Goal: Information Seeking & Learning: Learn about a topic

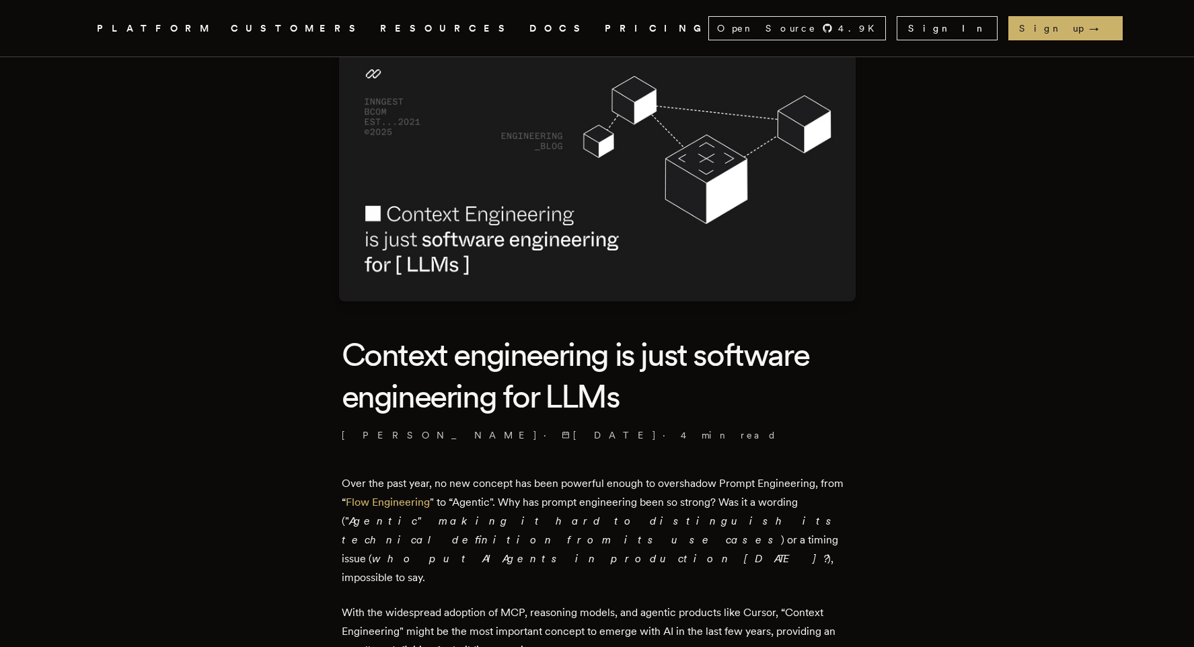
scroll to position [90, 0]
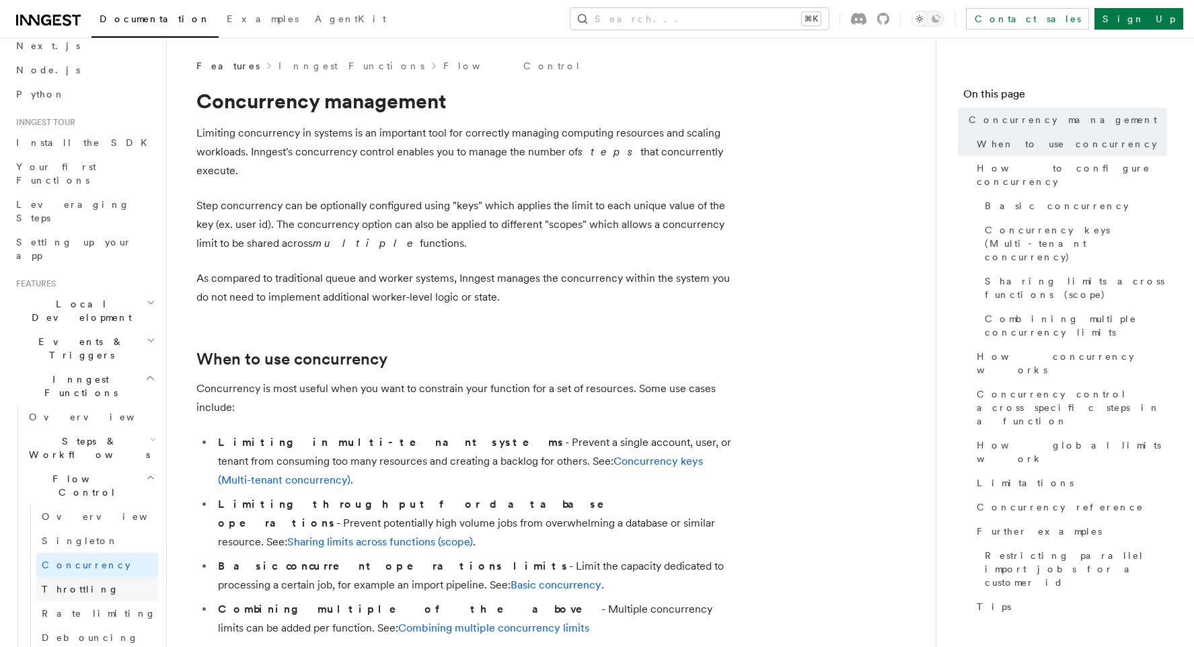
click at [91, 577] on link "Throttling" at bounding box center [97, 589] width 122 height 24
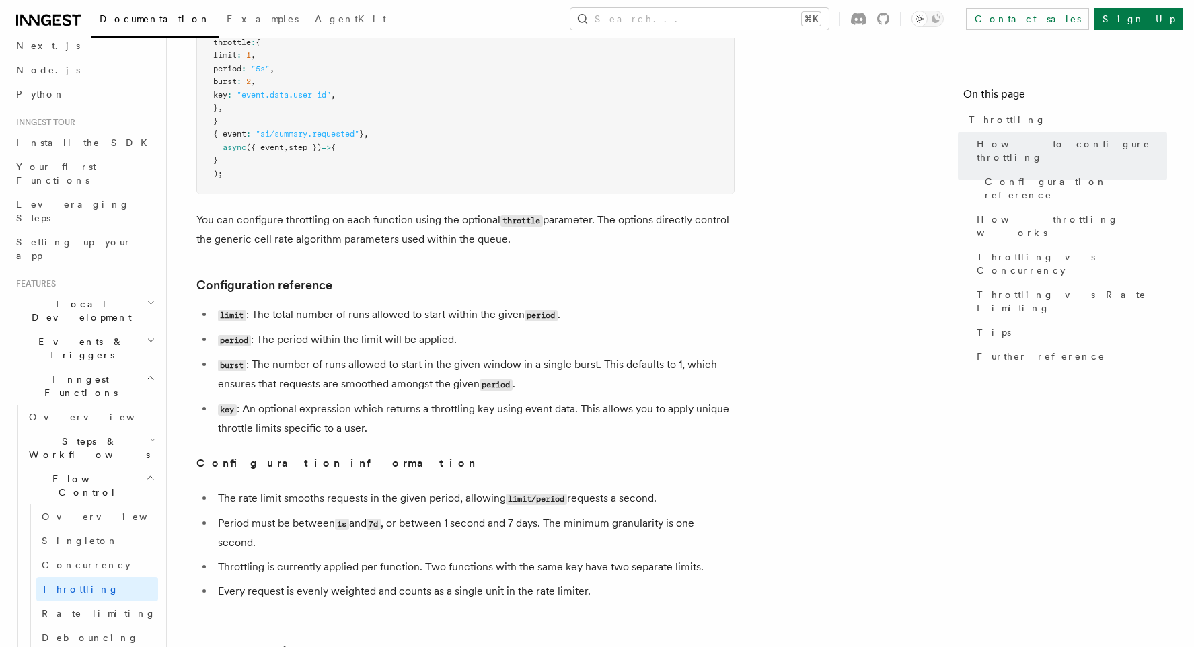
scroll to position [365, 0]
click at [460, 326] on ul "limit : The total number of runs allowed to start within the given period . per…" at bounding box center [465, 369] width 538 height 133
click at [400, 382] on li "burst : The number of runs allowed to start in the given window in a single bur…" at bounding box center [474, 372] width 521 height 39
click at [233, 365] on code "burst" at bounding box center [232, 363] width 28 height 11
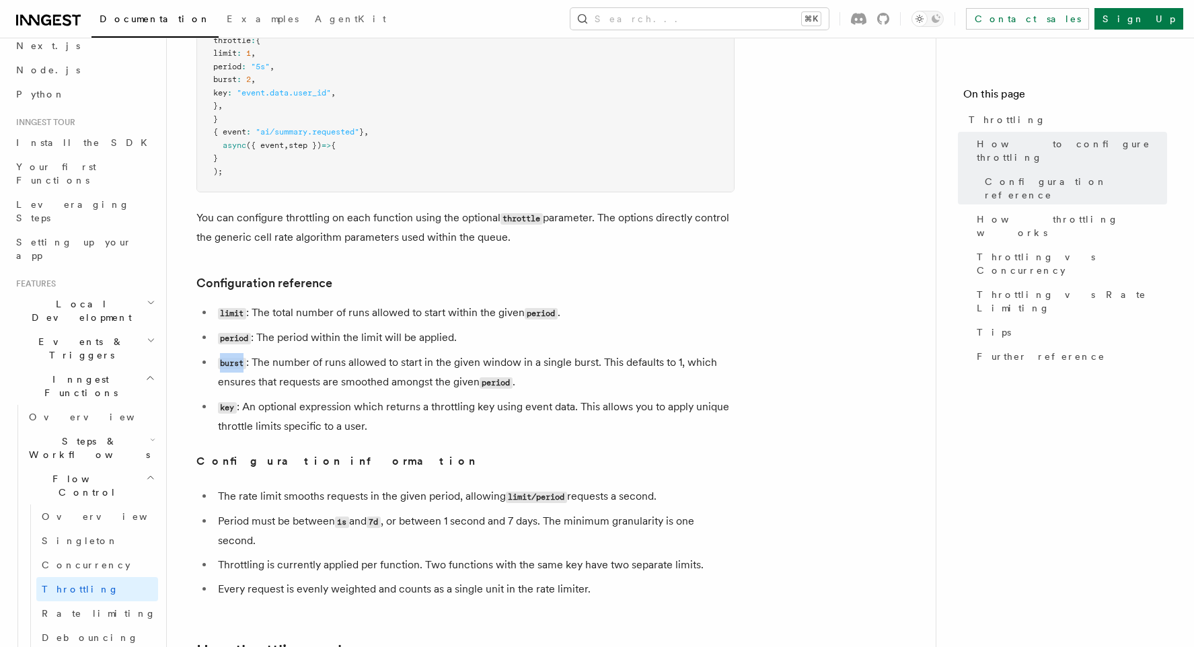
click at [233, 365] on code "burst" at bounding box center [232, 363] width 28 height 11
click at [505, 330] on li "period : The period within the limit will be applied." at bounding box center [474, 338] width 521 height 20
click at [429, 363] on li "burst : The number of runs allowed to start in the given window in a single bur…" at bounding box center [474, 372] width 521 height 39
click at [361, 389] on li "burst : The number of runs allowed to start in the given window in a single bur…" at bounding box center [474, 372] width 521 height 39
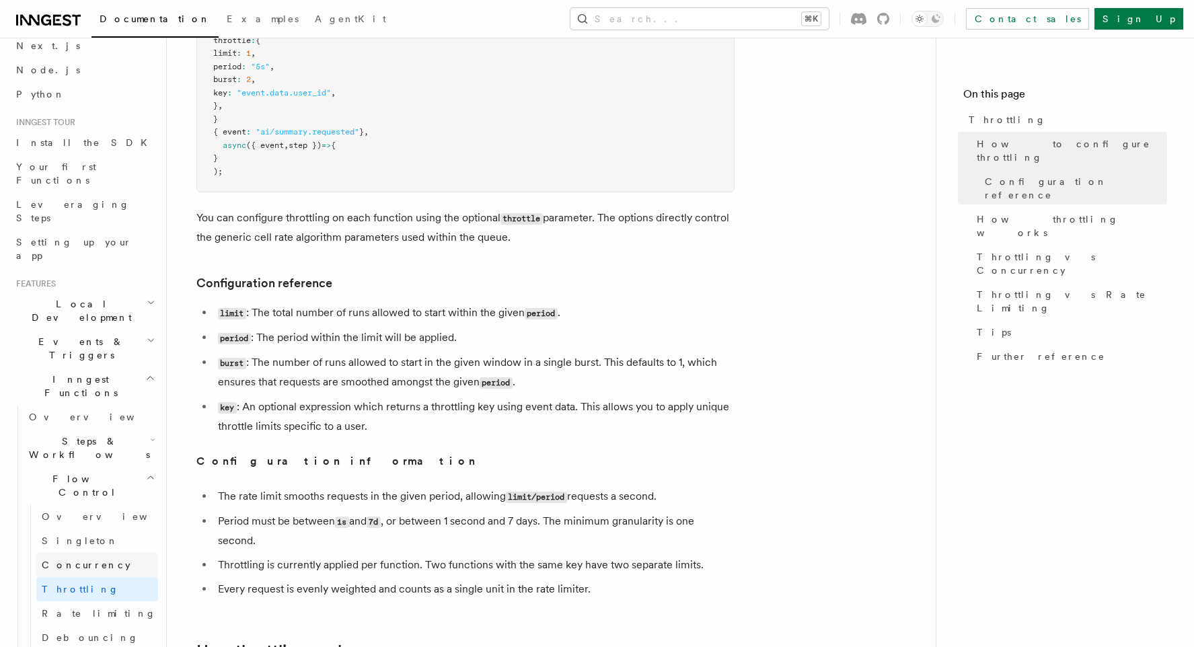
click at [74, 560] on span "Concurrency" at bounding box center [86, 565] width 89 height 11
